Goal: Find contact information: Find contact information

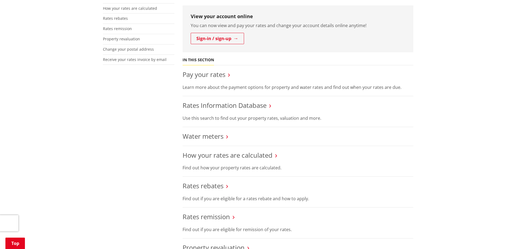
scroll to position [325, 0]
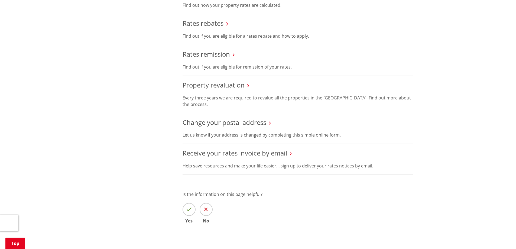
click at [253, 155] on link "Receive your rates invoice by email" at bounding box center [235, 153] width 105 height 9
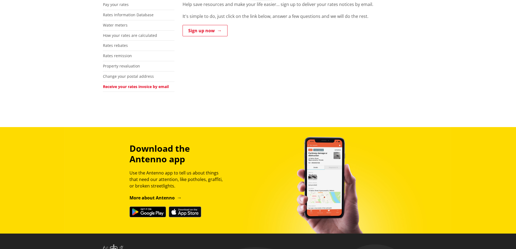
scroll to position [27, 0]
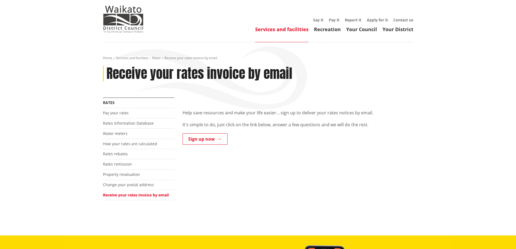
click at [402, 15] on div "Toggle search Toggle navigation Services and facilities Recreation Your Council…" at bounding box center [258, 11] width 319 height 43
drag, startPoint x: 402, startPoint y: 16, endPoint x: 474, endPoint y: 40, distance: 75.7
click at [403, 16] on div "Toggle search Toggle navigation Services and facilities Recreation Your Council…" at bounding box center [258, 11] width 319 height 43
click at [403, 18] on link "Contact us" at bounding box center [404, 19] width 20 height 5
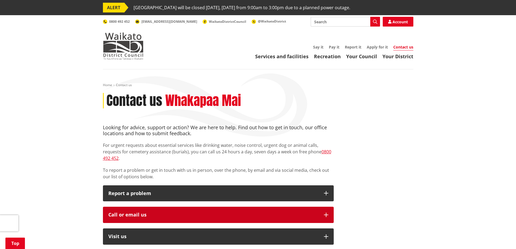
scroll to position [136, 0]
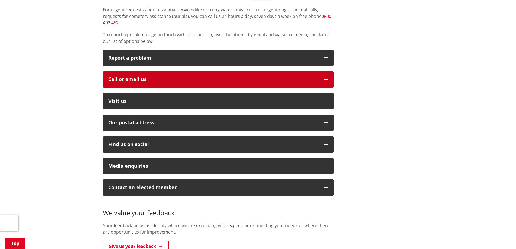
click at [155, 77] on div "Call or email us" at bounding box center [213, 79] width 210 height 5
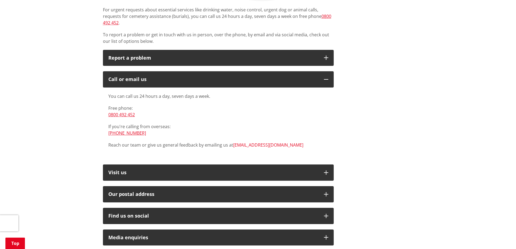
click at [253, 142] on link "[EMAIL_ADDRESS][DOMAIN_NAME]" at bounding box center [268, 145] width 70 height 6
